Goal: Task Accomplishment & Management: Use online tool/utility

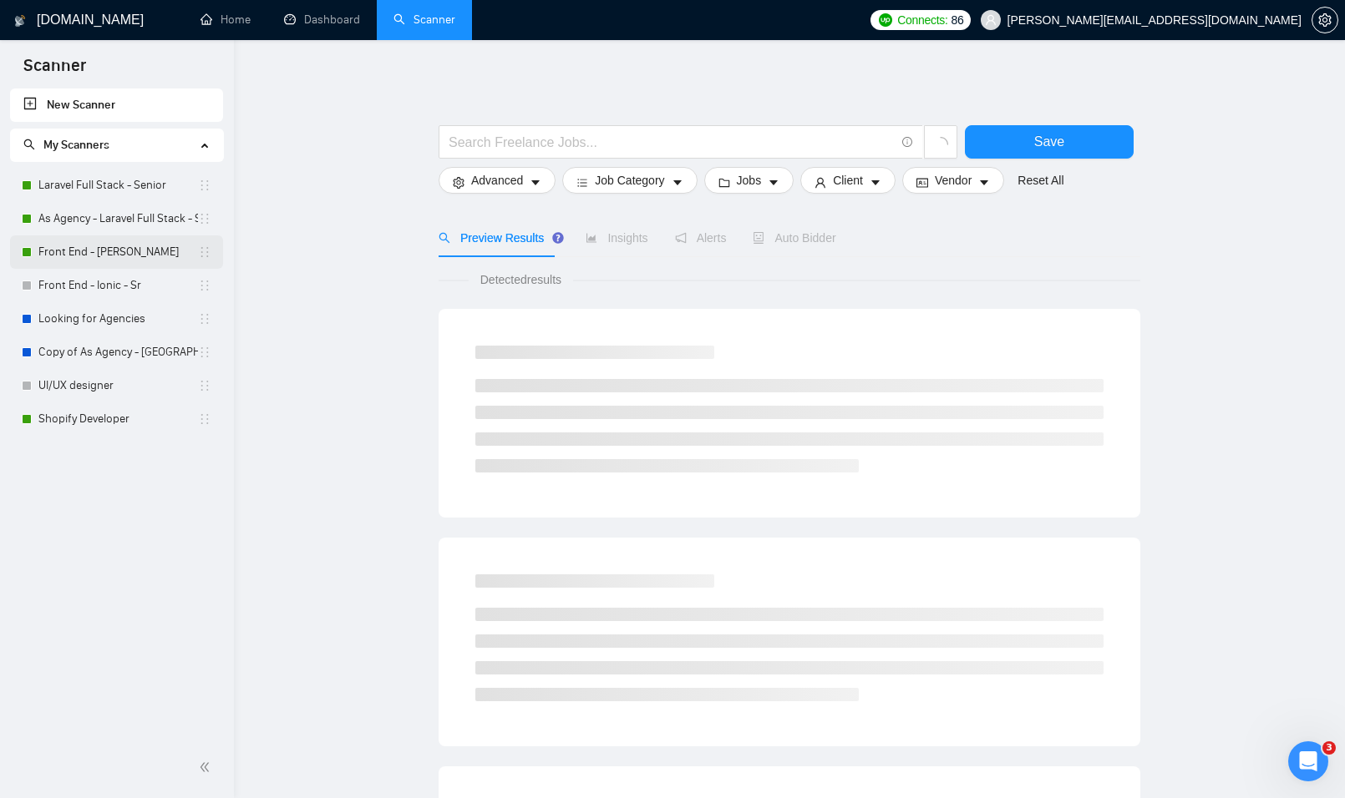
click at [129, 251] on link "Front End - [PERSON_NAME]" at bounding box center [118, 252] width 160 height 33
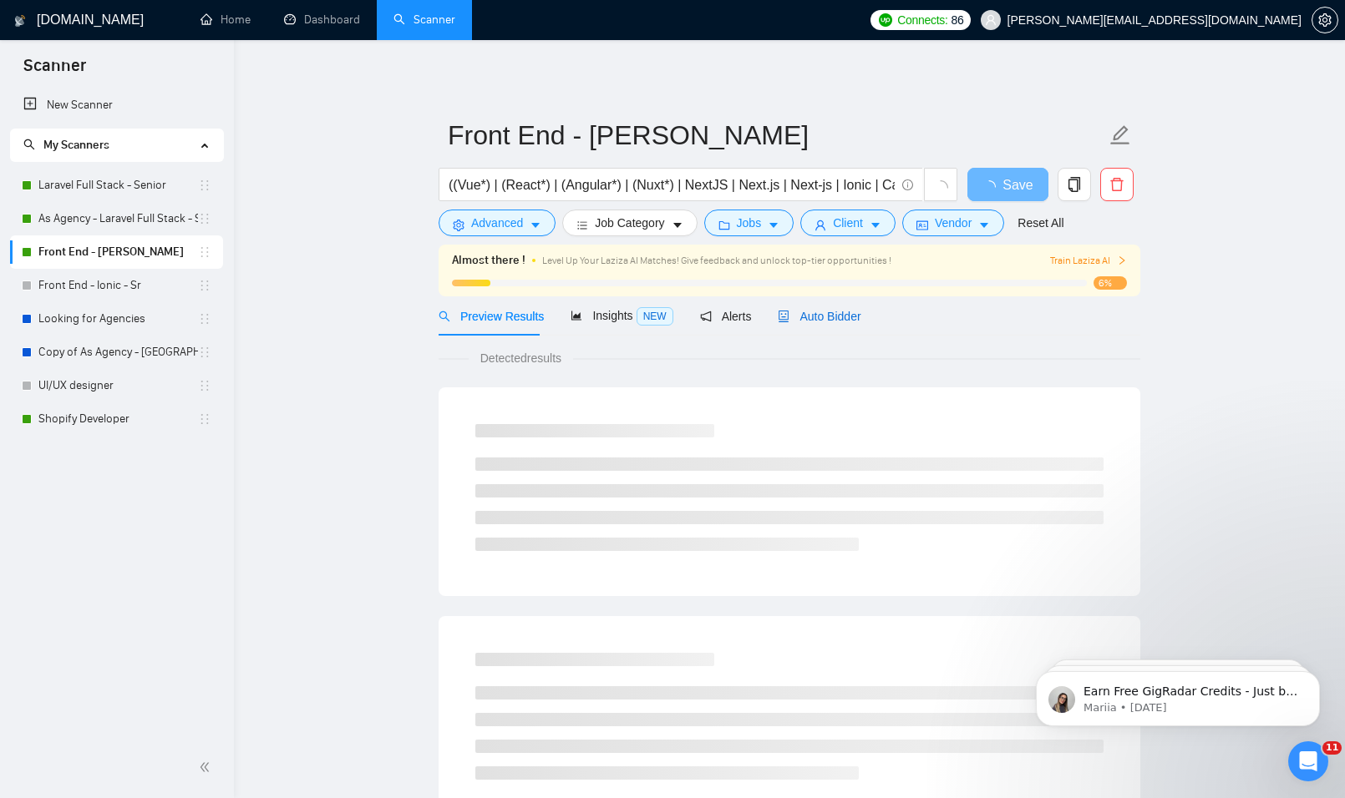
click at [834, 317] on span "Auto Bidder" at bounding box center [819, 316] width 83 height 13
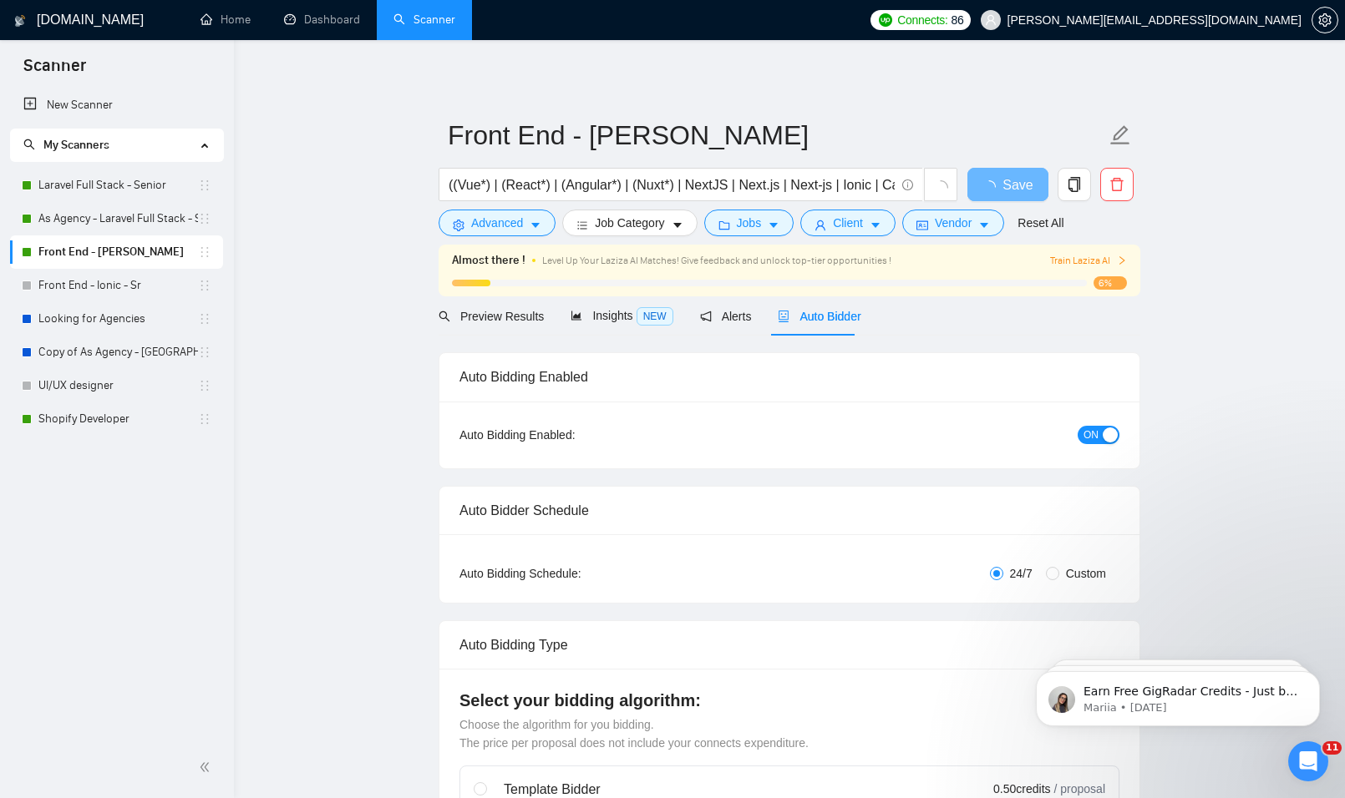
radio input "false"
radio input "true"
checkbox input "true"
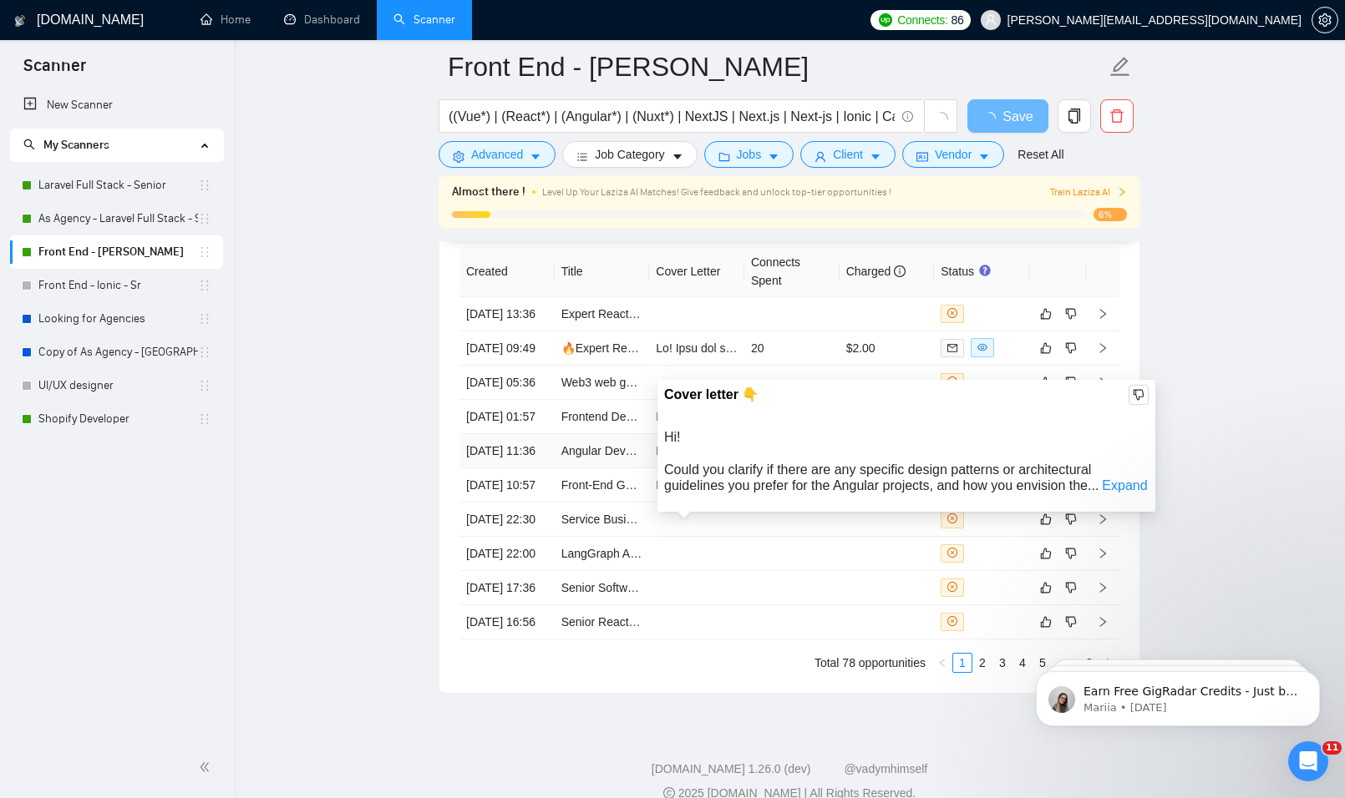
scroll to position [4343, 0]
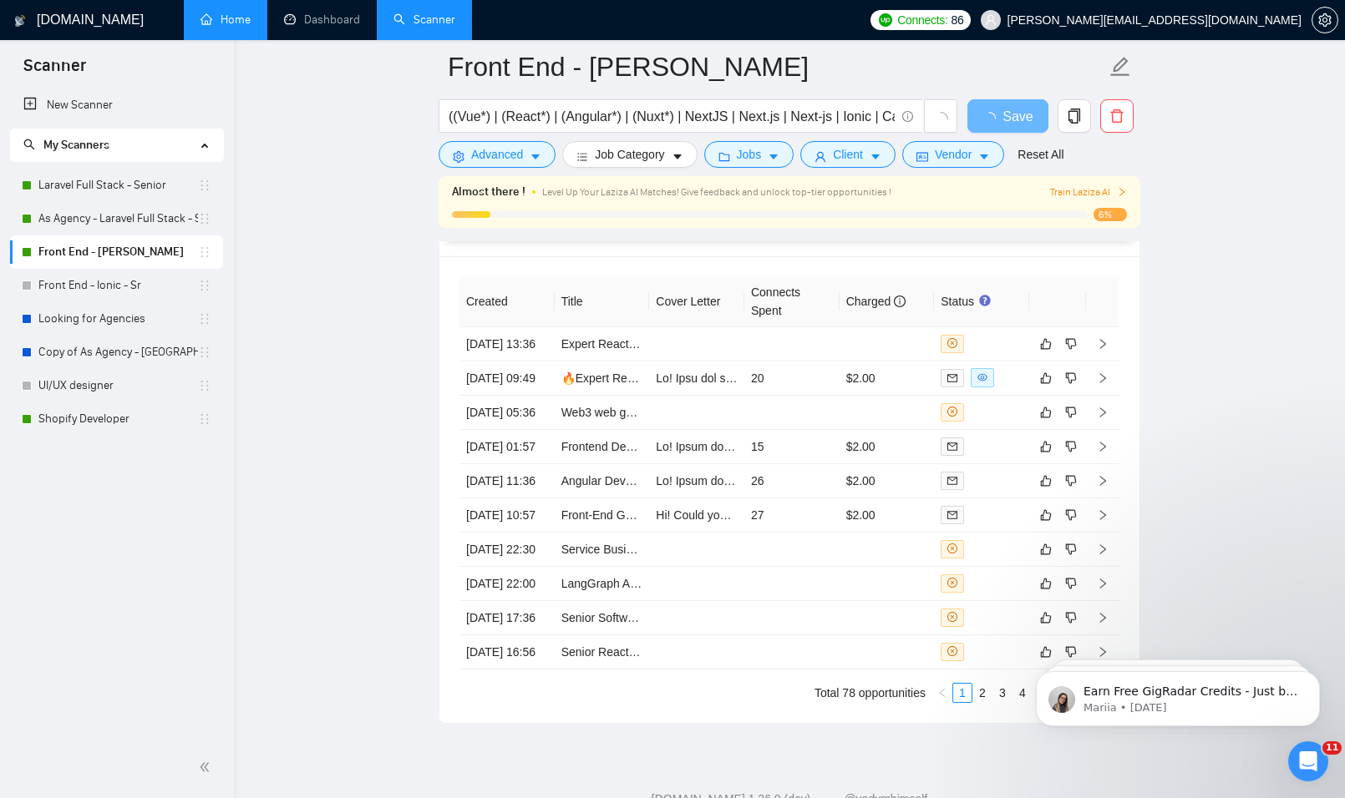
click at [229, 17] on link "Home" at bounding box center [225, 20] width 50 height 14
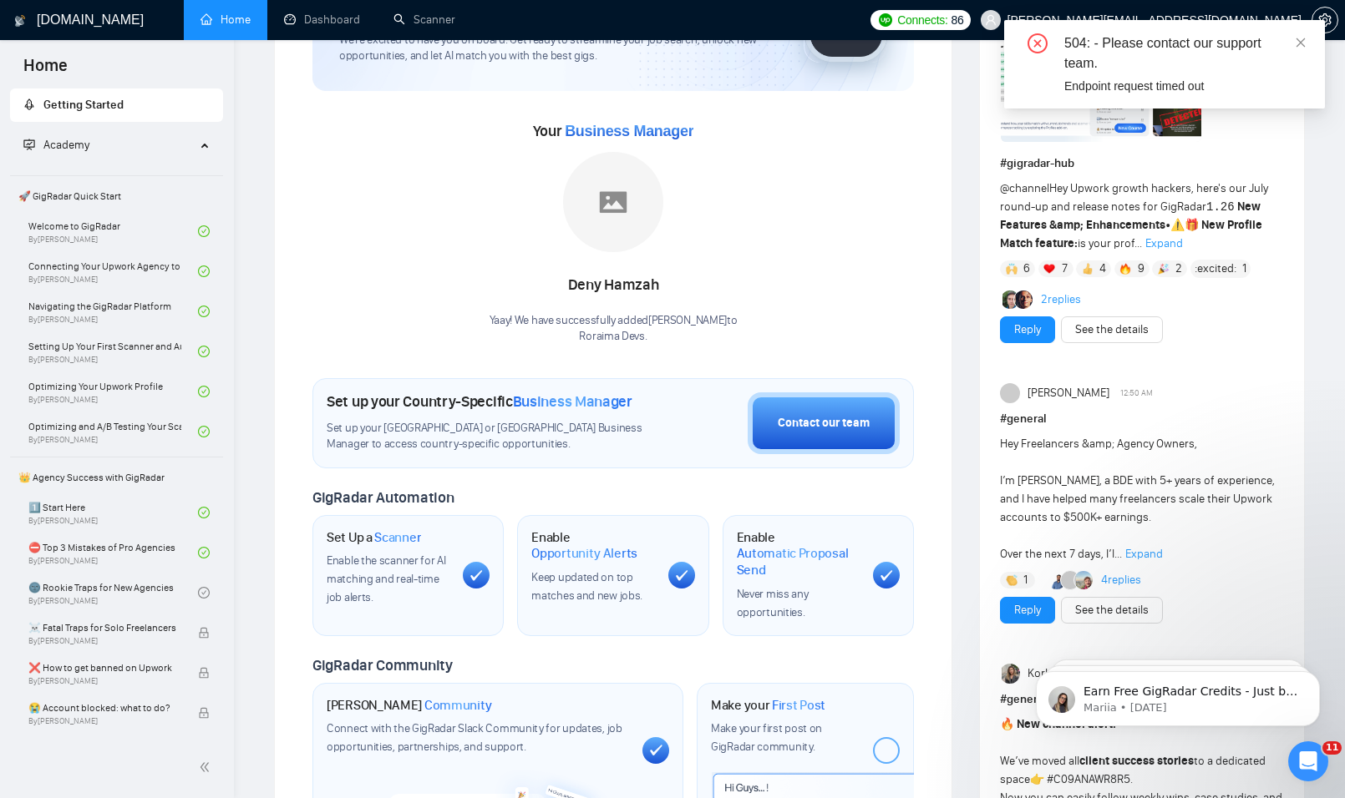
scroll to position [251, 0]
